Goal: Task Accomplishment & Management: Use online tool/utility

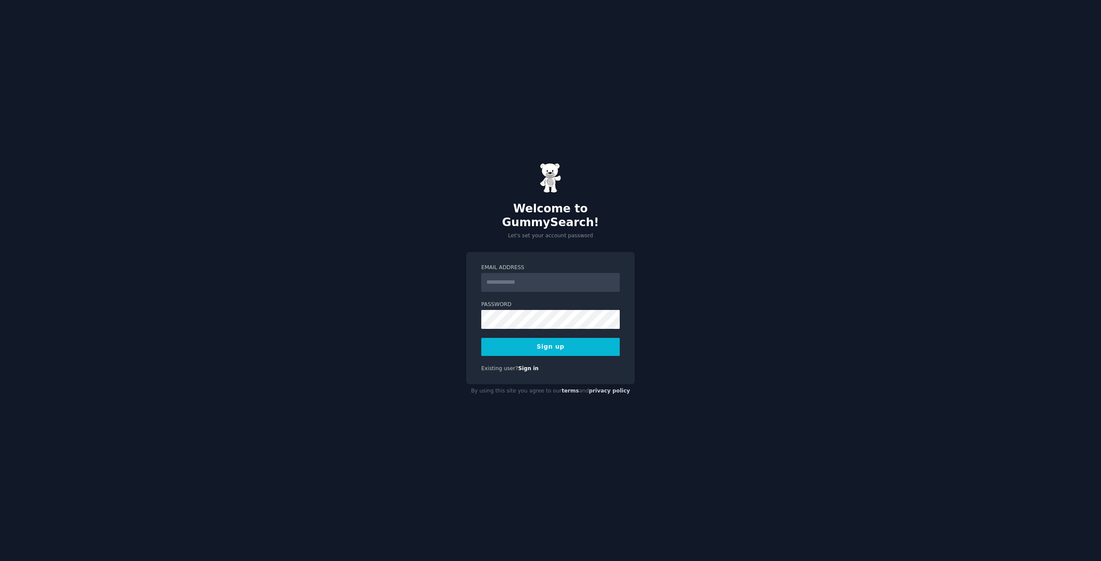
click at [516, 280] on input "Email Address" at bounding box center [550, 282] width 138 height 19
type input "**********"
click at [533, 338] on button "Sign up" at bounding box center [550, 347] width 138 height 18
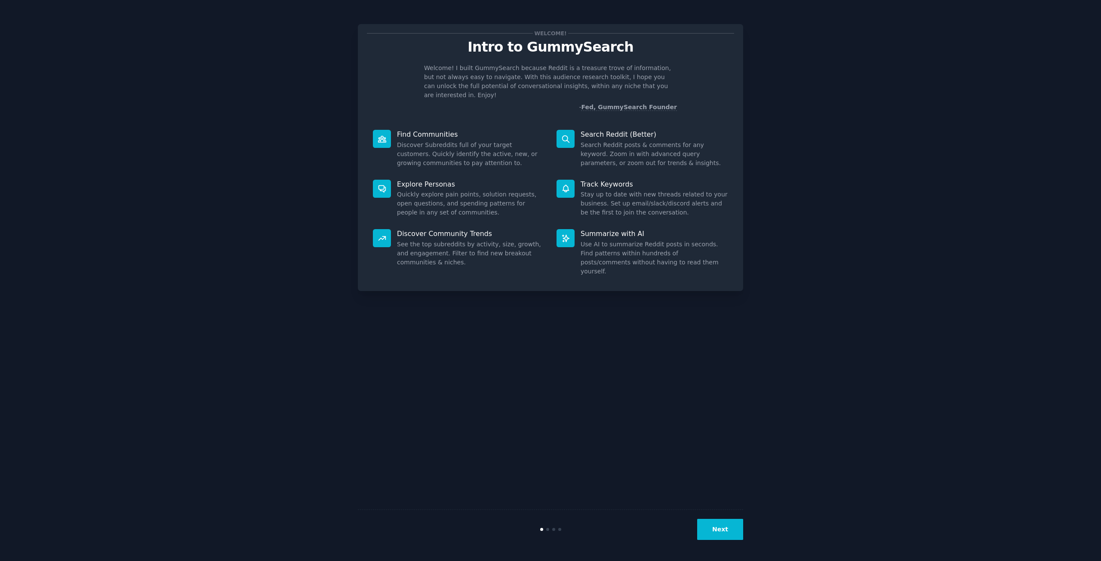
click at [727, 529] on button "Next" at bounding box center [720, 529] width 46 height 21
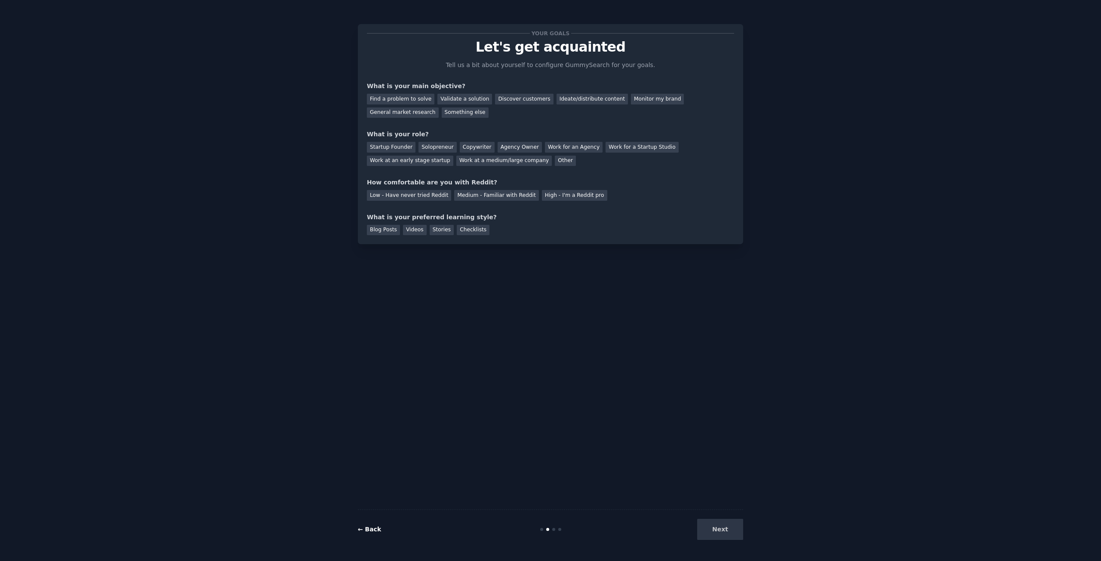
click at [374, 531] on link "← Back" at bounding box center [369, 529] width 23 height 7
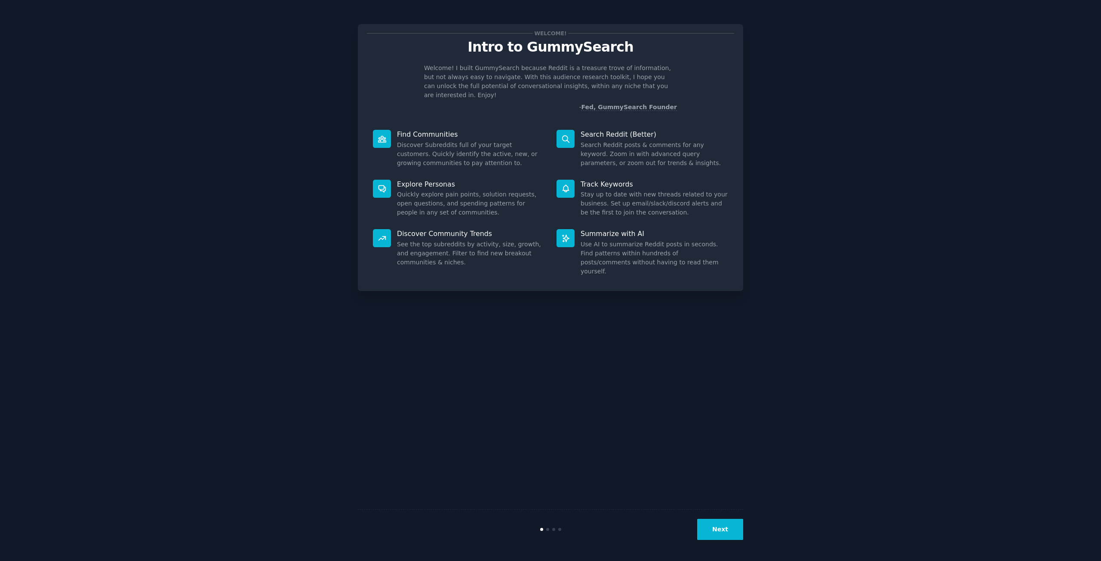
click at [722, 531] on button "Next" at bounding box center [720, 529] width 46 height 21
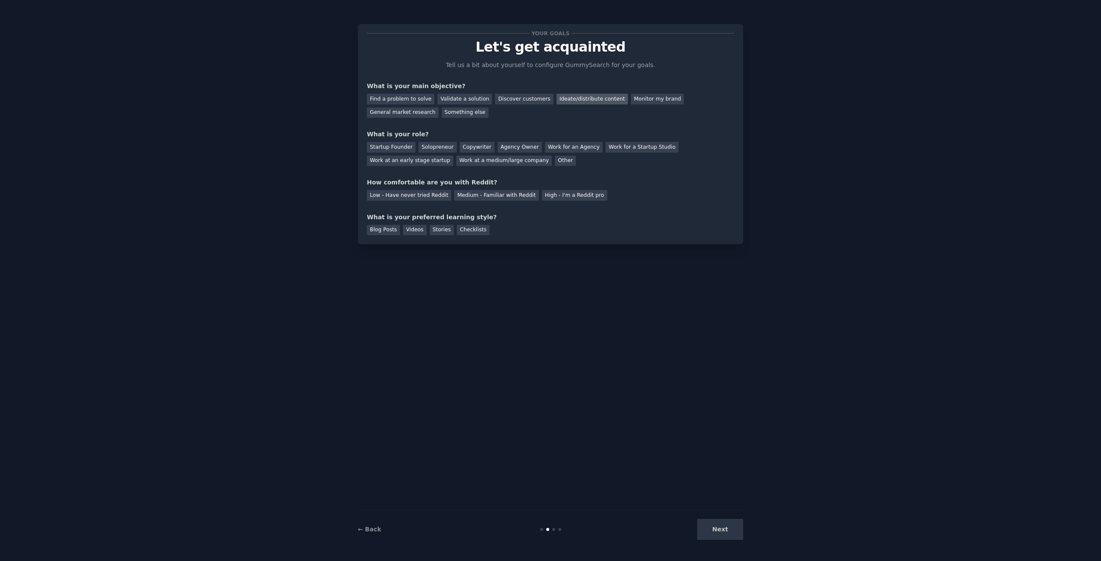
click at [570, 101] on div "Ideate/distribute content" at bounding box center [592, 99] width 71 height 11
click at [555, 159] on div "Other" at bounding box center [565, 161] width 21 height 11
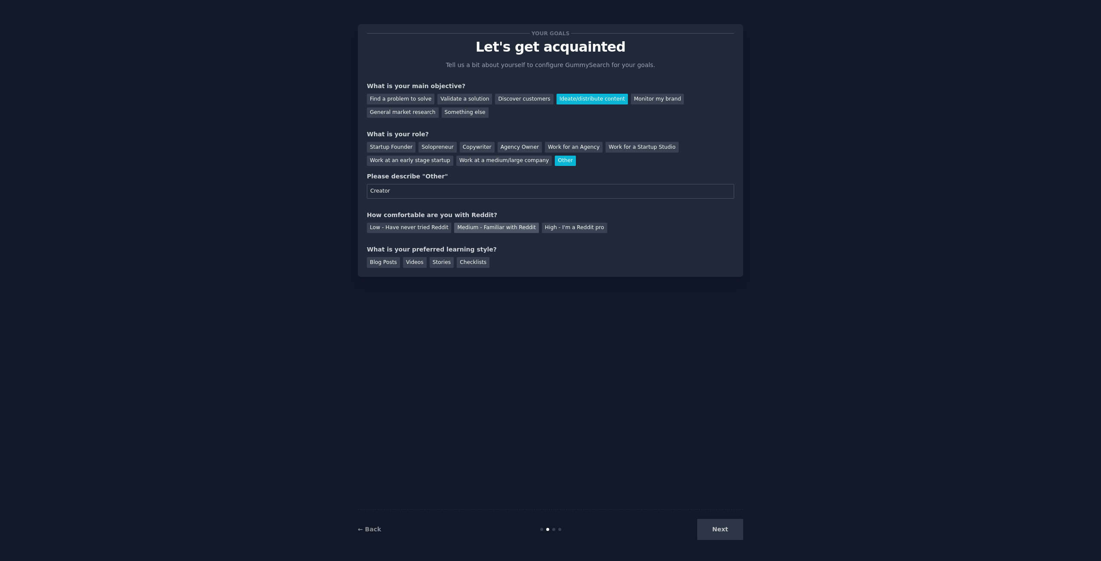
type input "Creator"
click at [510, 230] on div "Medium - Familiar with Reddit" at bounding box center [496, 228] width 84 height 11
click at [720, 520] on div "Next" at bounding box center [679, 529] width 129 height 21
click at [723, 524] on div "Next" at bounding box center [679, 529] width 129 height 21
click at [433, 266] on div "Stories" at bounding box center [442, 262] width 24 height 11
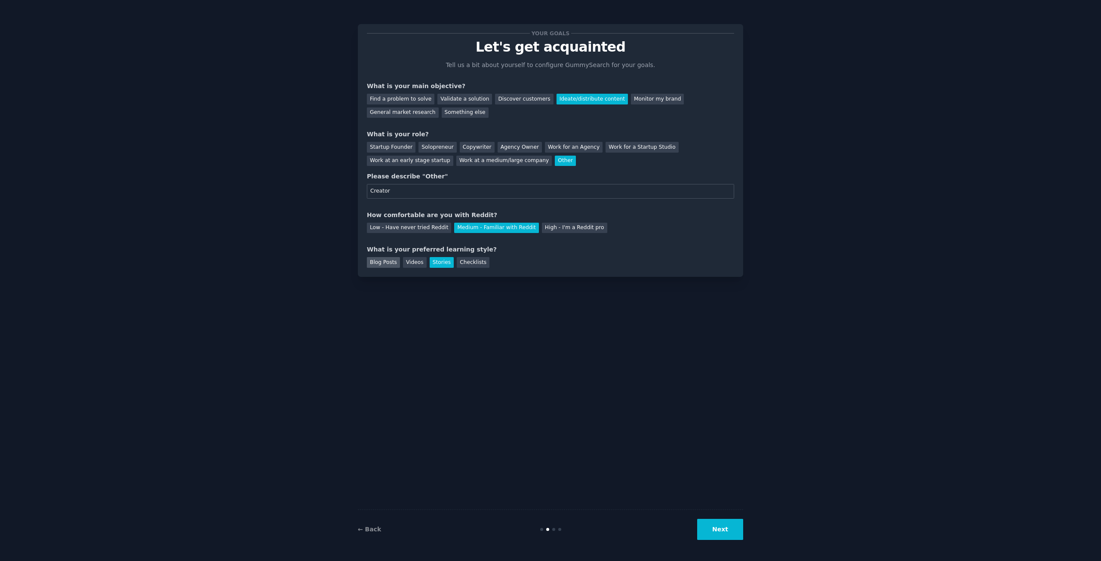
click at [387, 265] on div "Blog Posts" at bounding box center [383, 262] width 33 height 11
click at [441, 260] on div "Stories" at bounding box center [442, 262] width 24 height 11
click at [719, 527] on button "Next" at bounding box center [720, 529] width 46 height 21
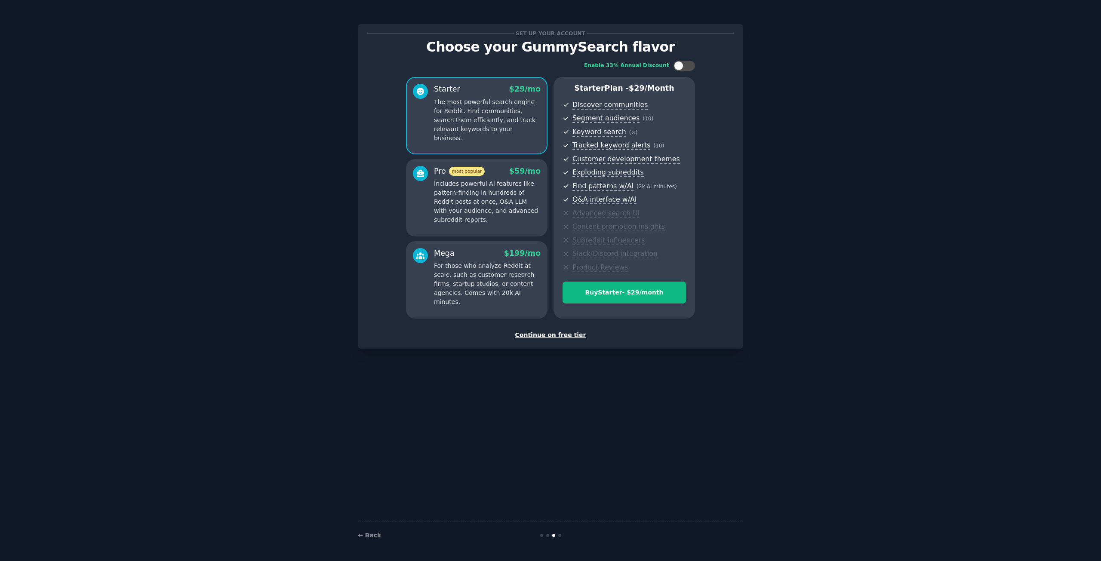
click at [561, 336] on div "Continue on free tier" at bounding box center [550, 335] width 367 height 9
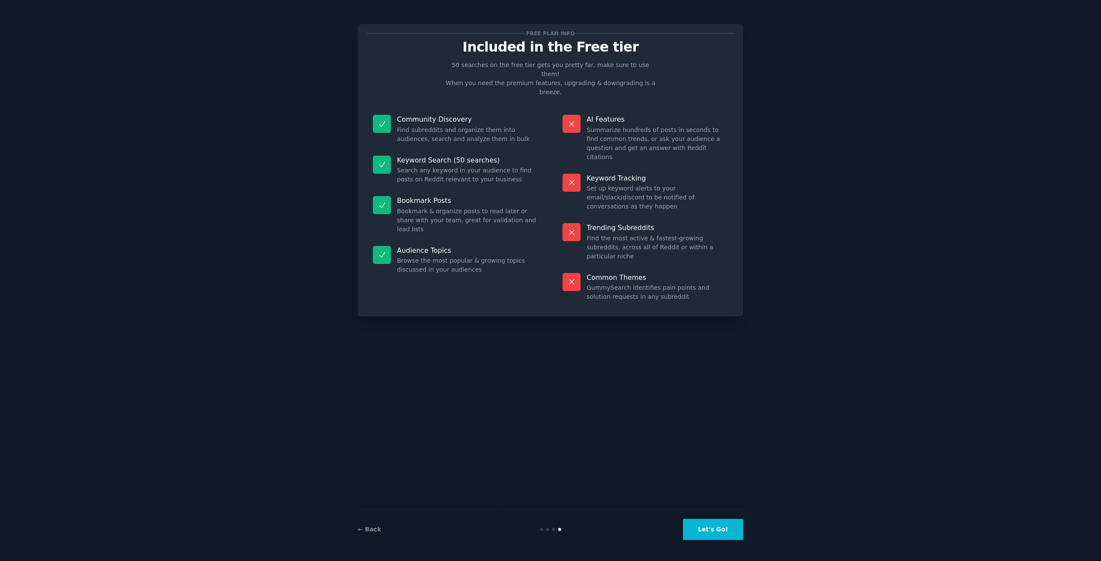
click at [715, 531] on button "Let's Go!" at bounding box center [713, 529] width 60 height 21
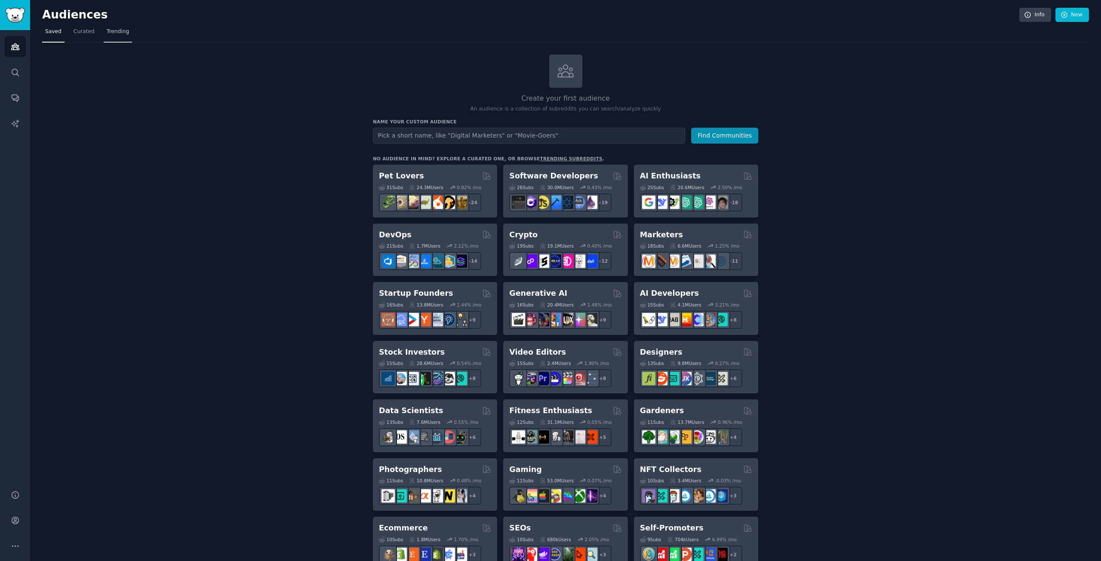
click at [125, 30] on link "Trending" at bounding box center [118, 34] width 28 height 18
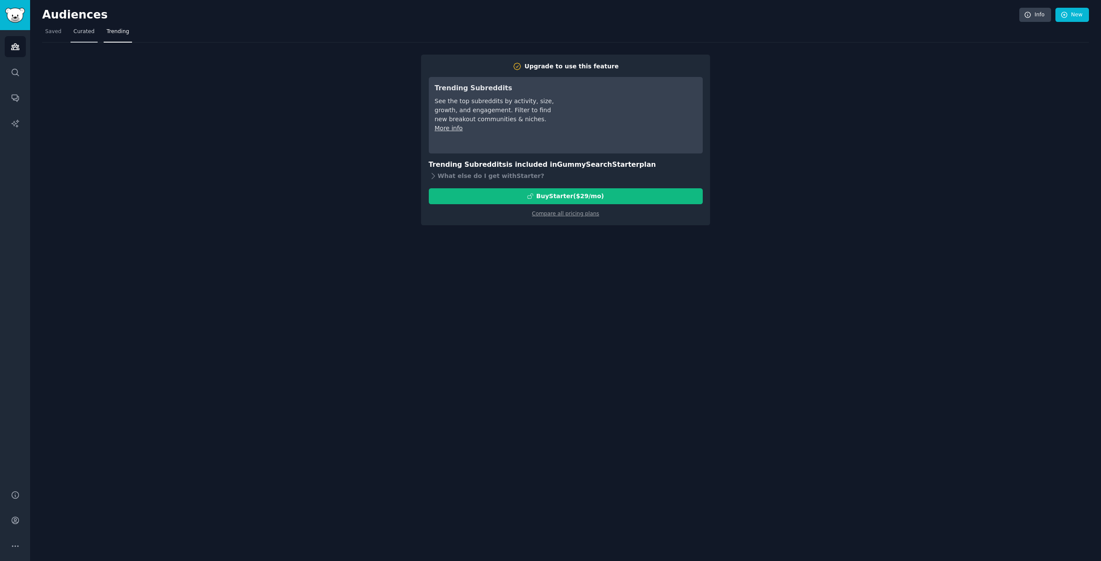
click at [82, 36] on link "Curated" at bounding box center [84, 34] width 27 height 18
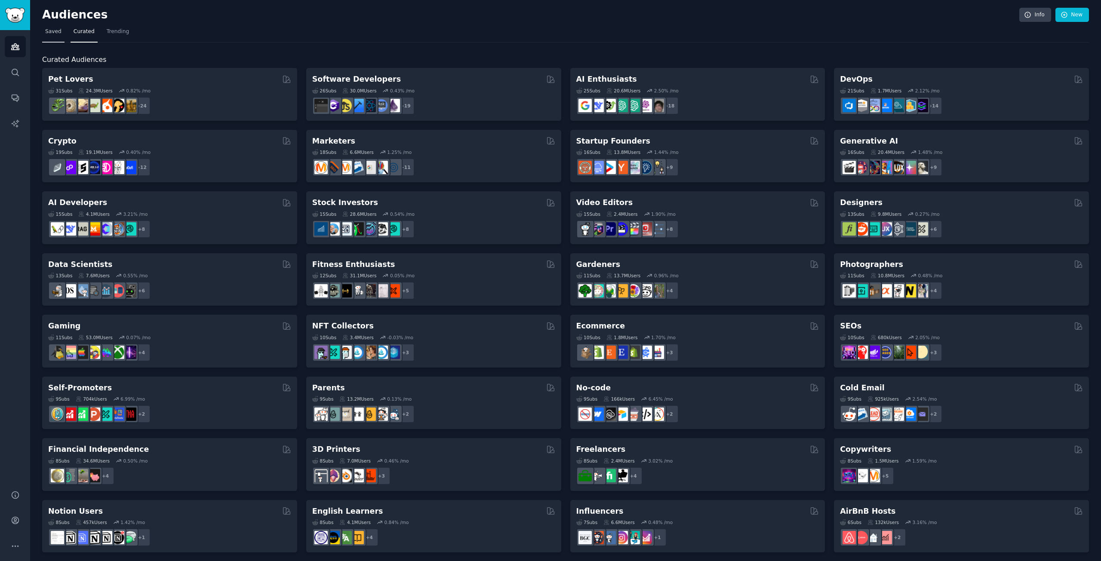
click at [54, 36] on link "Saved" at bounding box center [53, 34] width 22 height 18
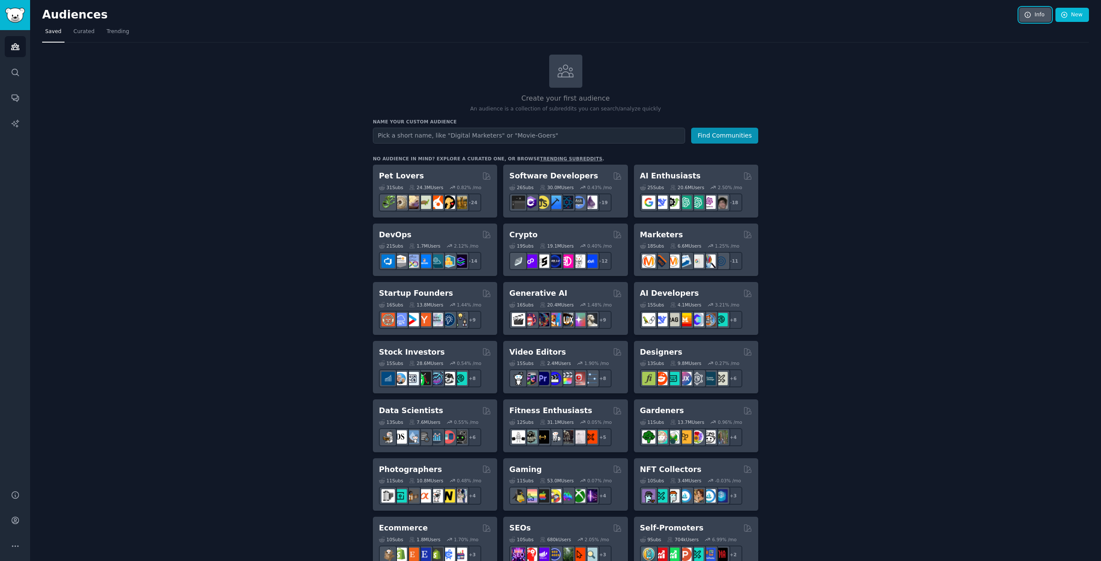
click at [1037, 18] on link "Info" at bounding box center [1035, 15] width 32 height 15
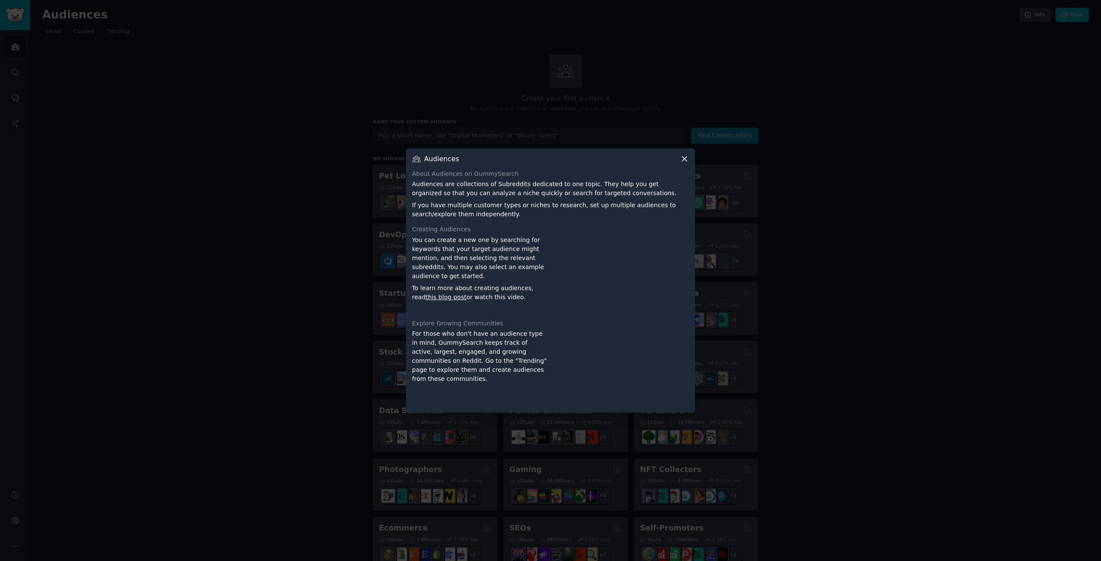
click at [685, 160] on icon at bounding box center [684, 158] width 9 height 9
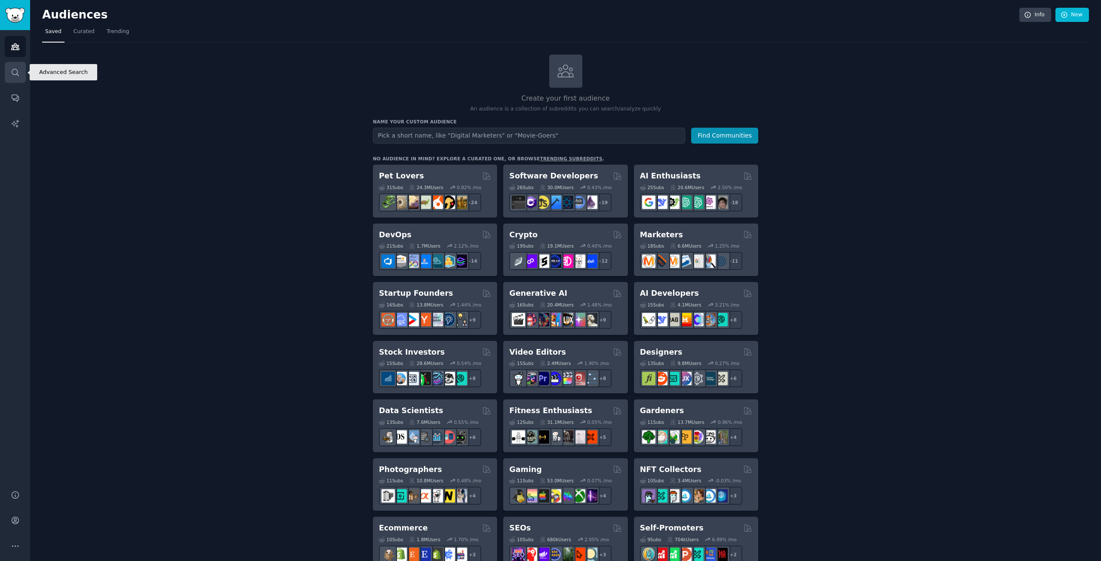
click at [18, 78] on link "Search" at bounding box center [15, 72] width 21 height 21
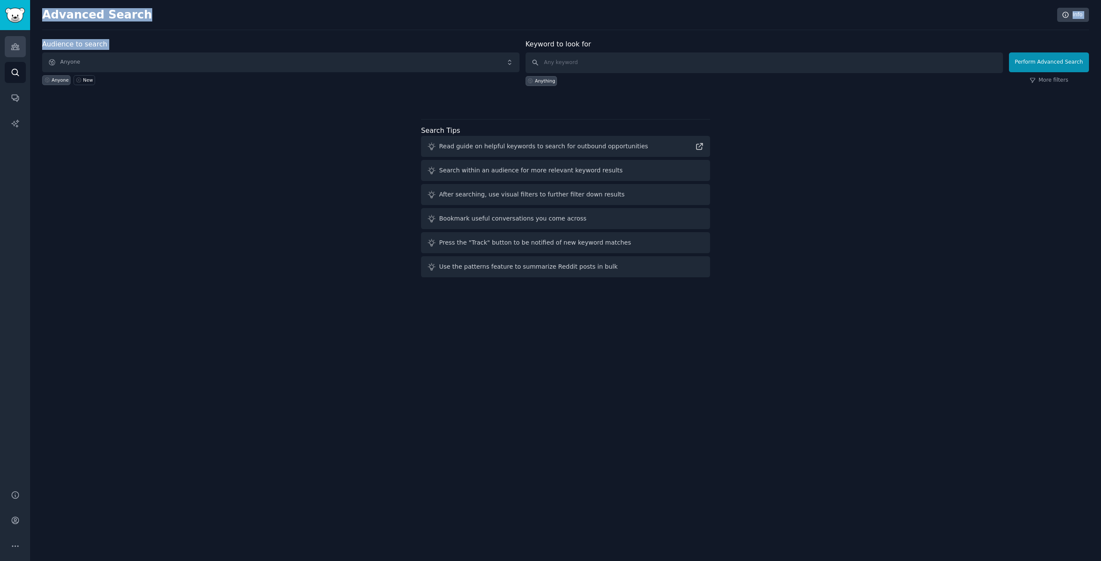
drag, startPoint x: 30, startPoint y: 54, endPoint x: 22, endPoint y: 49, distance: 9.4
click at [27, 52] on div "Advanced Search Audiences Search Conversations AI Reports Help Account More Adv…" at bounding box center [550, 280] width 1101 height 561
click at [22, 49] on link "Audiences" at bounding box center [15, 46] width 21 height 21
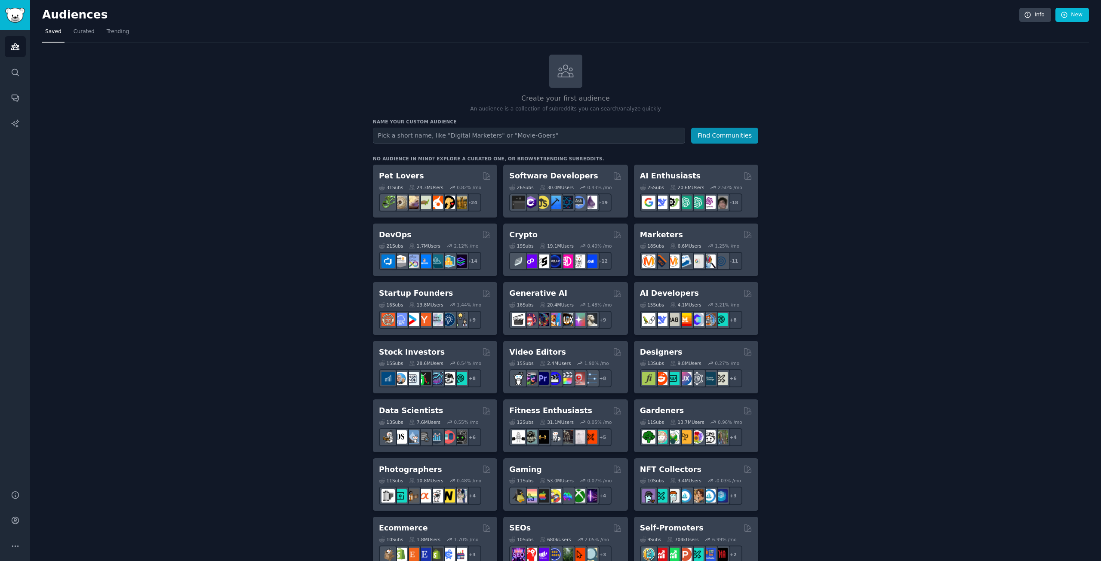
click at [141, 175] on div "Create your first audience An audience is a collection of subreddits you can se…" at bounding box center [565, 523] width 1047 height 937
click at [540, 160] on link "trending subreddits" at bounding box center [571, 158] width 62 height 5
